Goal: Information Seeking & Learning: Learn about a topic

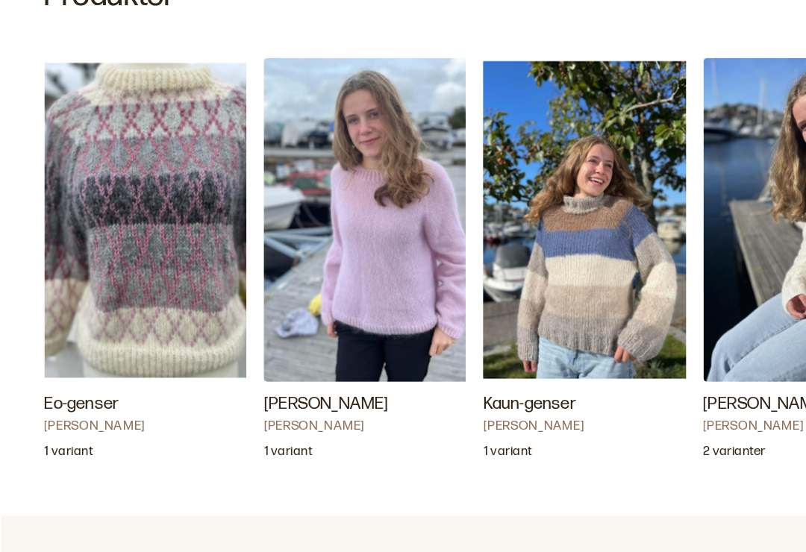
scroll to position [327, 0]
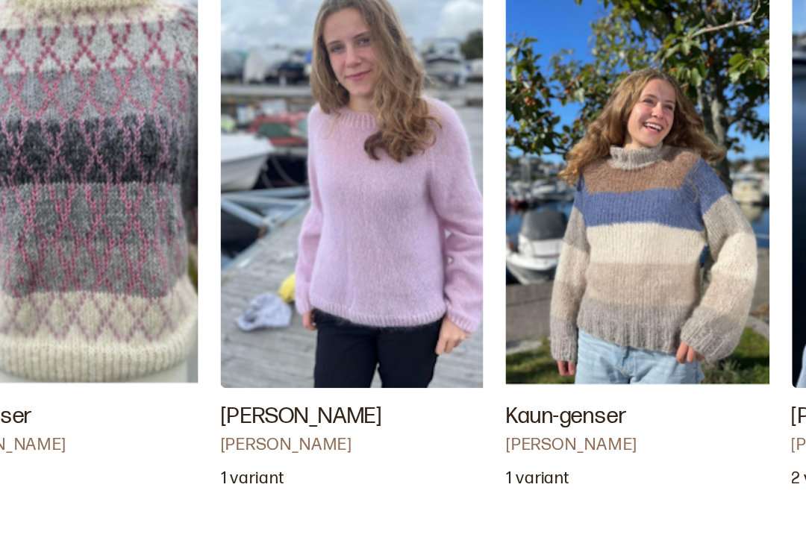
click at [181, 419] on h3 "[PERSON_NAME]" at bounding box center [255, 428] width 149 height 18
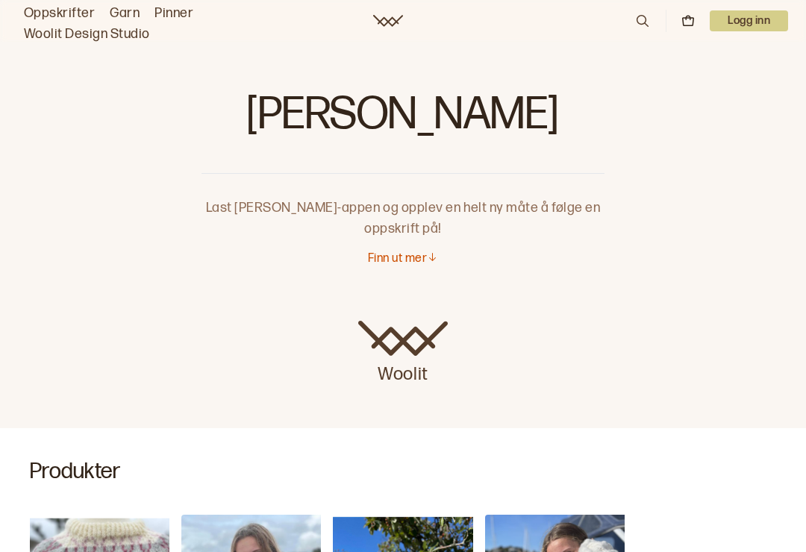
click at [420, 265] on p "Finn ut mer" at bounding box center [397, 260] width 59 height 16
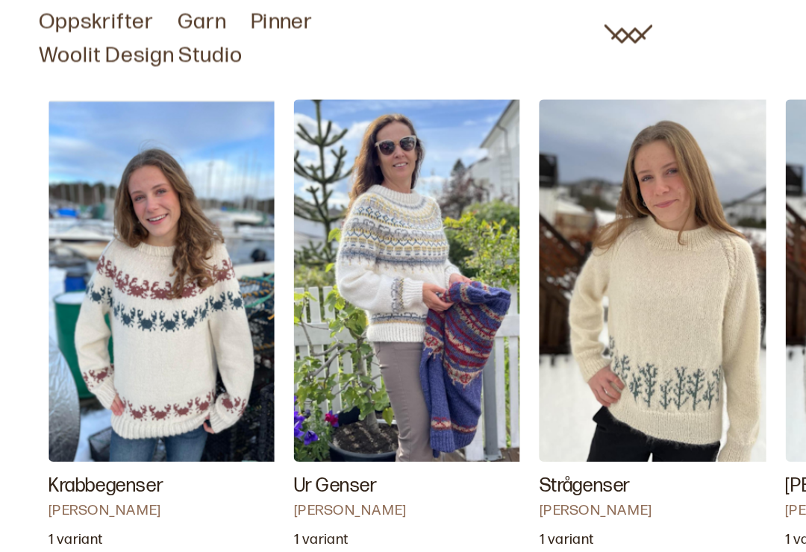
scroll to position [1433, 0]
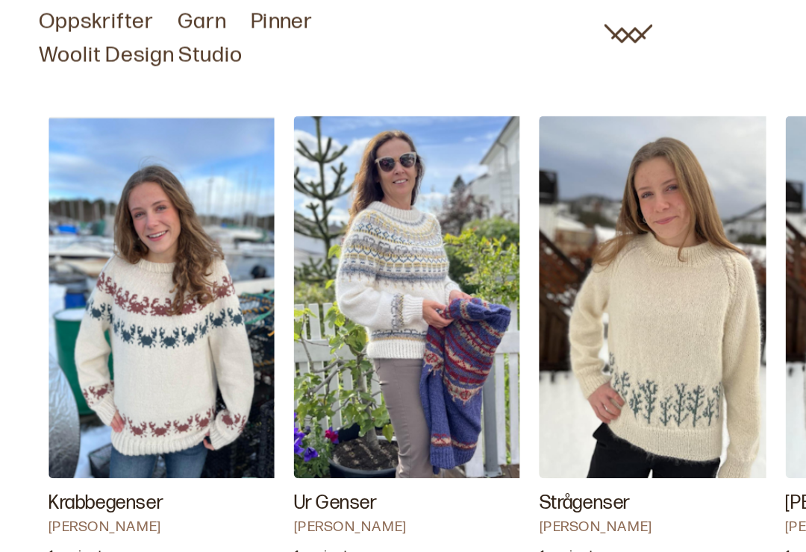
click at [69, 9] on link "Oppskrifter" at bounding box center [59, 13] width 71 height 21
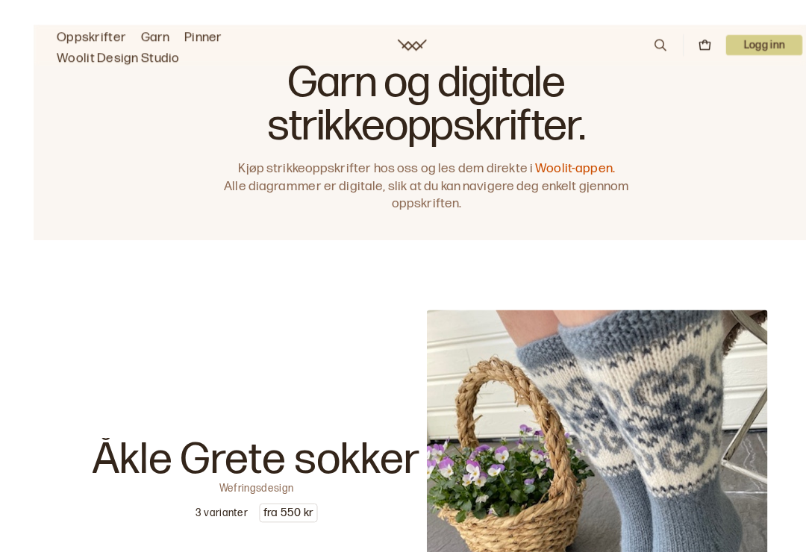
scroll to position [5, 0]
